Goal: Information Seeking & Learning: Check status

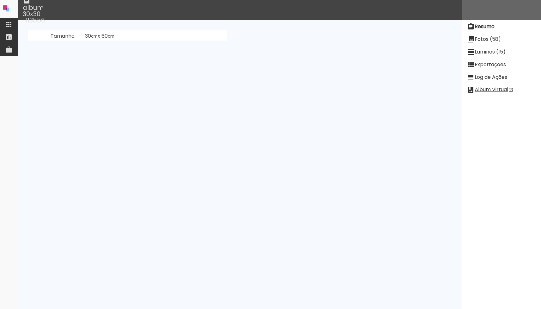
click at [475, 61] on iron-icon at bounding box center [471, 65] width 8 height 8
click at [0, 0] on slot "Exibir falha detectada em [DATE] 18:27:34" at bounding box center [0, 0] width 0 height 0
click at [194, 40] on neon-animatable "Ultima exportação Qualidade high Estado internal-error Passo Steps@/selectedPro…" at bounding box center [240, 30] width 445 height 20
click at [152, 163] on pre at bounding box center [136, 200] width 206 height 99
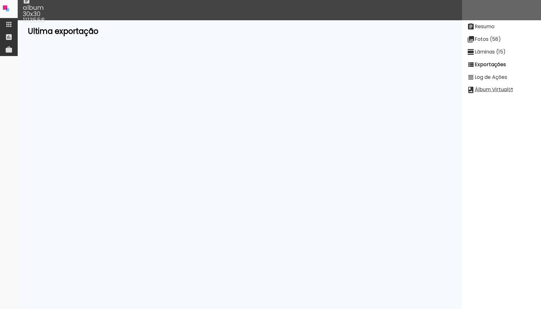
click at [152, 163] on pre at bounding box center [136, 200] width 206 height 99
click at [165, 164] on pre at bounding box center [136, 200] width 206 height 99
click at [261, 40] on neon-animatable "Ultima exportação Qualidade high Estado internal-error Passo Steps@/selectedPro…" at bounding box center [240, 30] width 445 height 20
click at [15, 23] on paper-item at bounding box center [9, 24] width 18 height 13
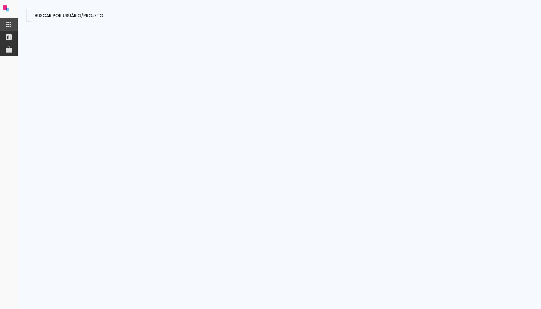
click at [29, 15] on input at bounding box center [29, 15] width 0 height 7
type input "2F677EZyPvi48fFMY"
type paper-input "2F677EZyPvi48fFMY"
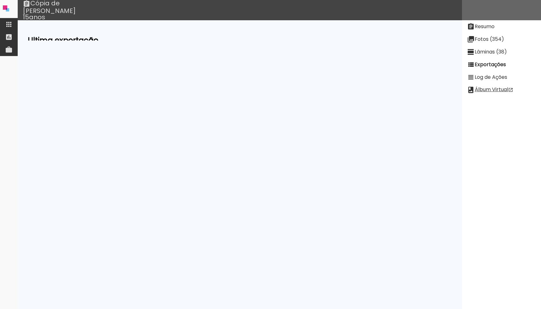
click at [0, 0] on slot "Exibir falha detectada em [DATE] 09:01:37" at bounding box center [0, 0] width 0 height 0
click at [260, 40] on neon-animatable "Ultima exportação Qualidade low Estado internal-error Passo Steps@/selectedProj…" at bounding box center [240, 30] width 445 height 20
click at [0, 0] on slot "Resumo" at bounding box center [0, 0] width 0 height 0
click at [115, 89] on link "[PERSON_NAME] (crtkKf2fZ85BwoM7q)" at bounding box center [134, 86] width 99 height 7
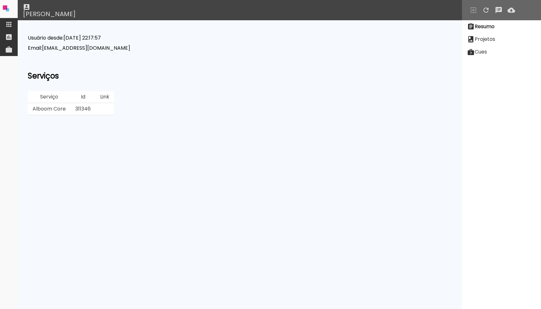
click at [89, 109] on td "311346" at bounding box center [83, 109] width 25 height 12
click at [85, 109] on td "311346" at bounding box center [83, 109] width 25 height 12
